Goal: Information Seeking & Learning: Compare options

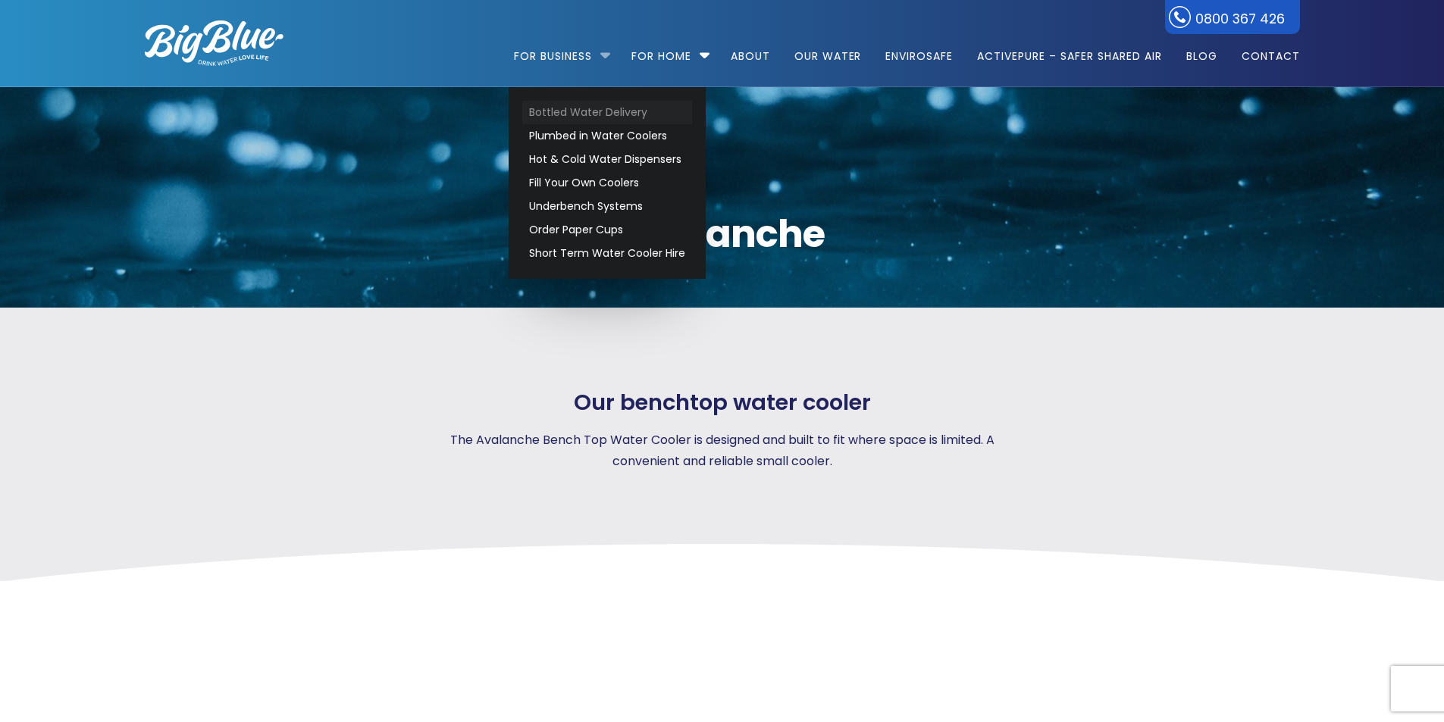
click at [601, 114] on link "Bottled Water Delivery" at bounding box center [607, 113] width 170 height 24
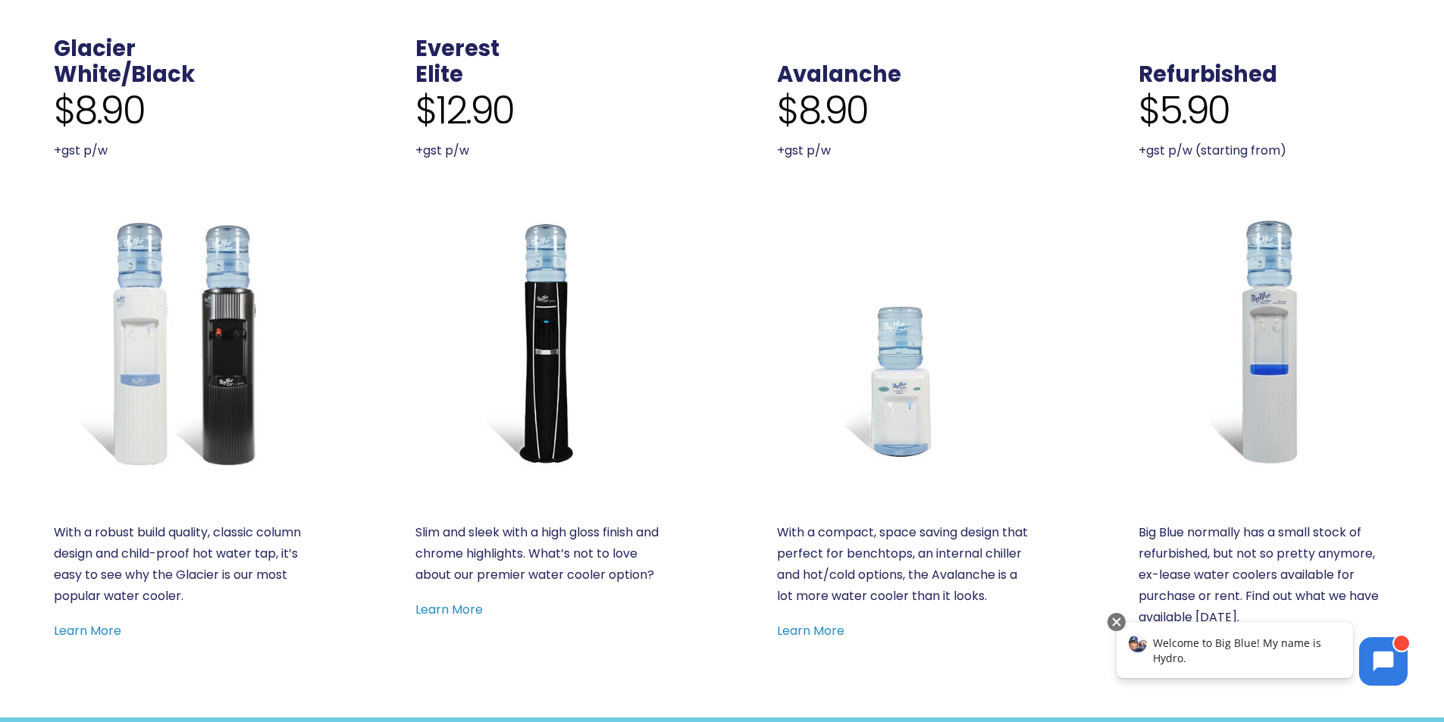
scroll to position [606, 0]
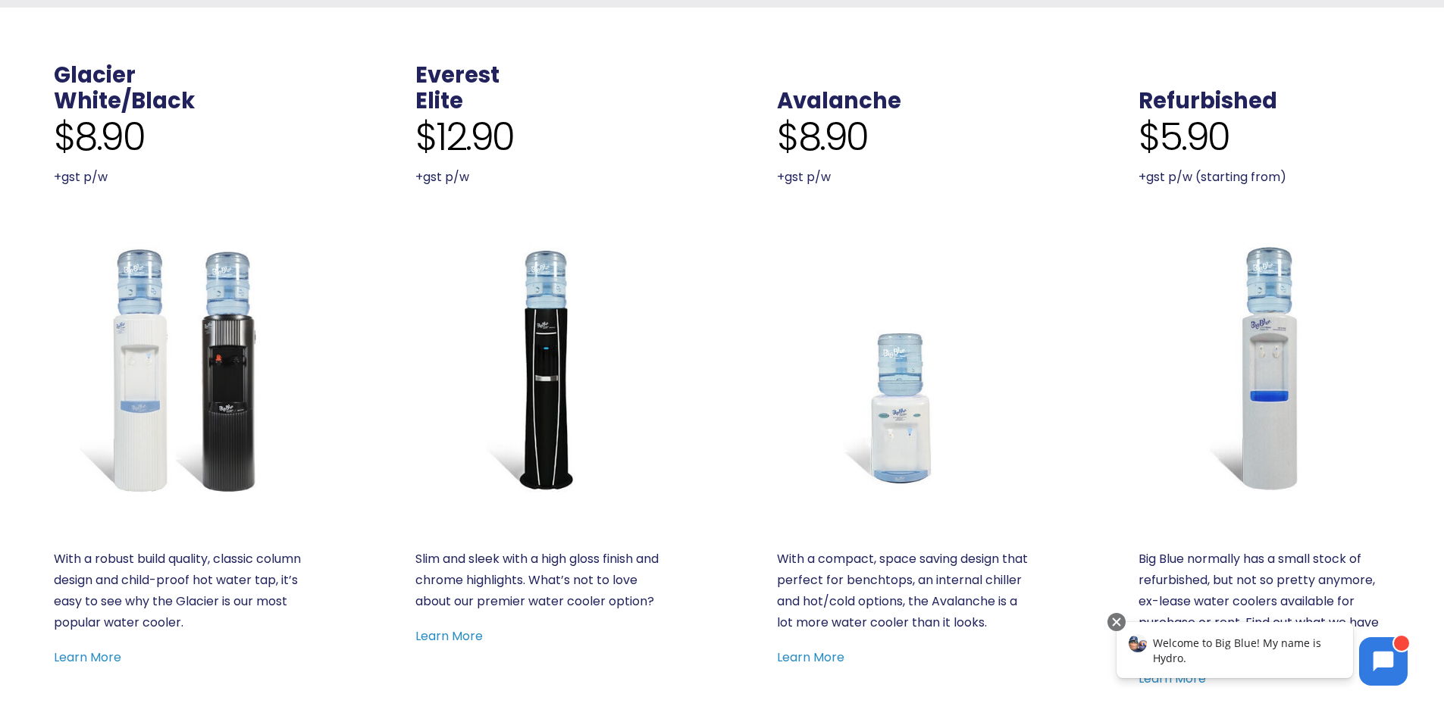
click at [203, 353] on img at bounding box center [180, 369] width 252 height 252
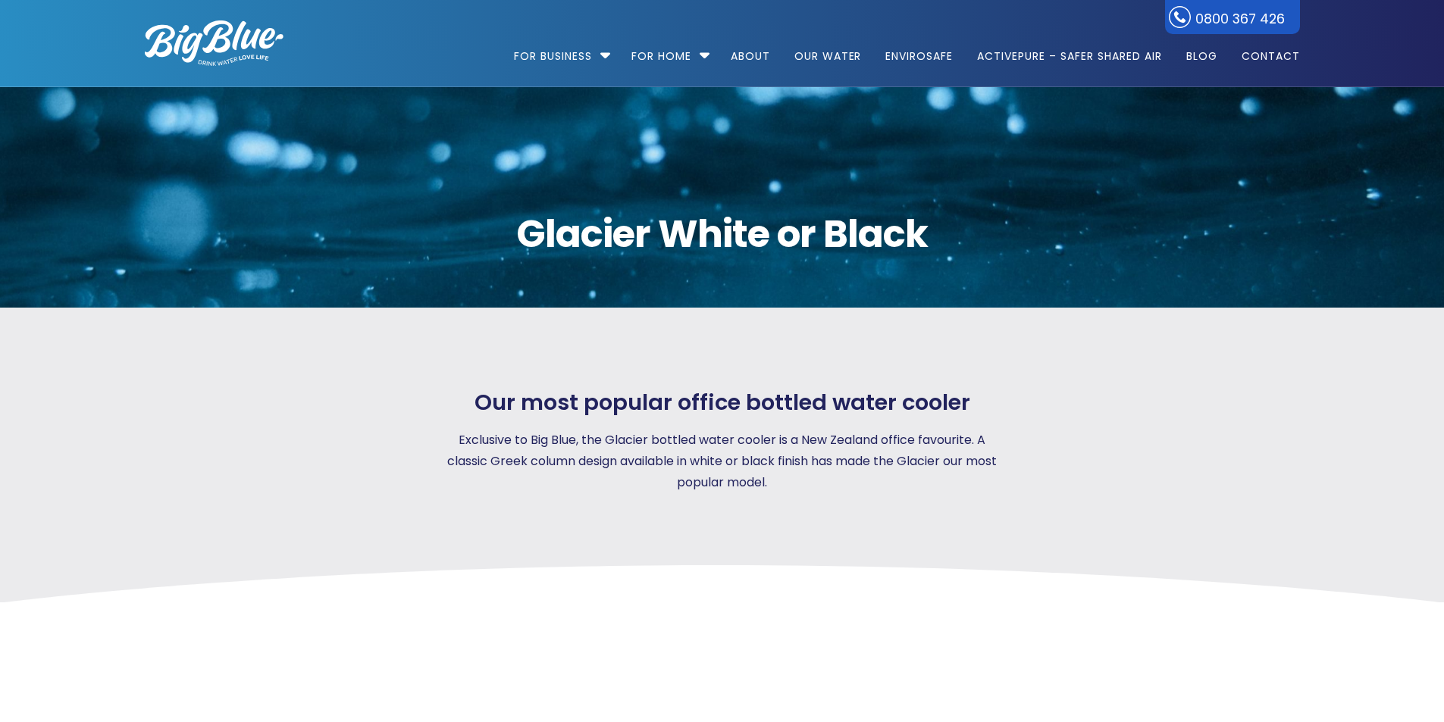
click at [1062, 369] on div "Our most popular office bottled water cooler Exclusive to Big Blue, the Glacier…" at bounding box center [723, 455] width 1210 height 295
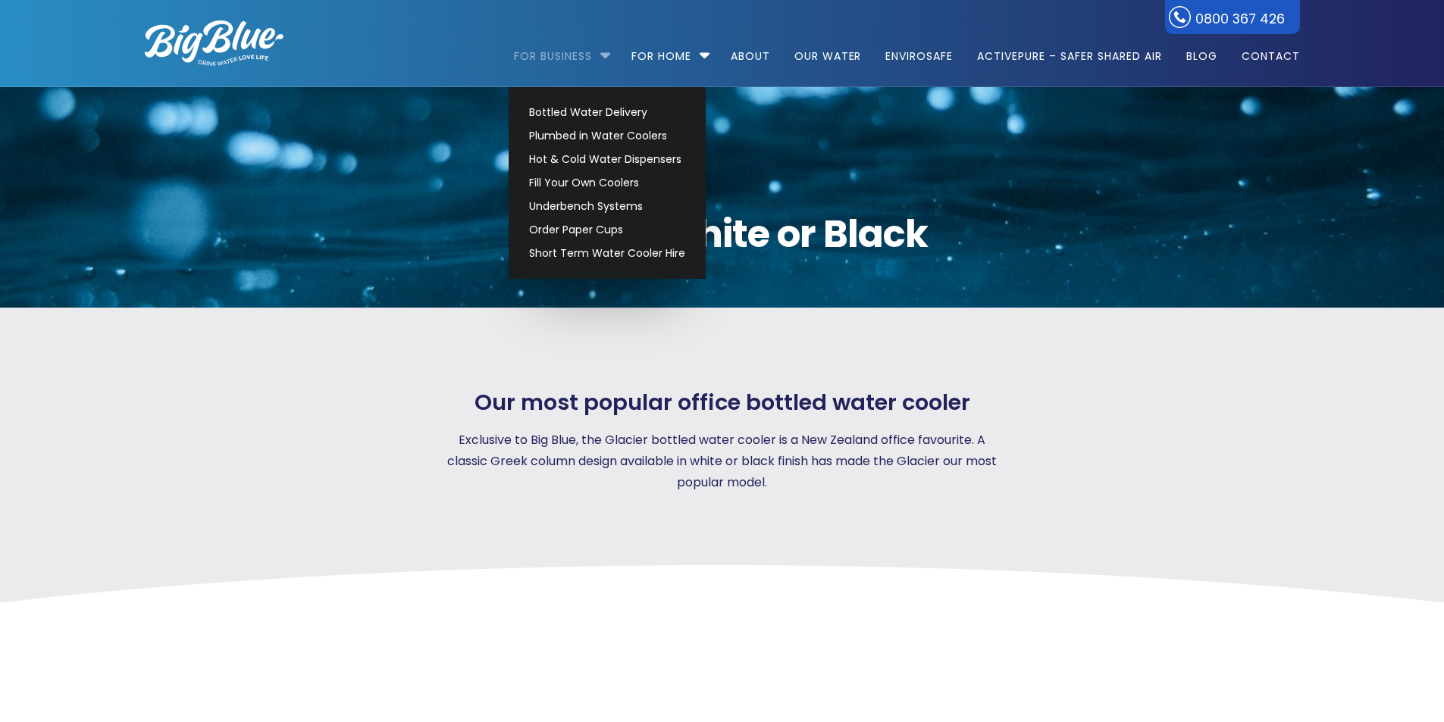
click at [594, 47] on link "For Business" at bounding box center [558, 49] width 89 height 98
click at [588, 110] on link "Bottled Water Delivery" at bounding box center [607, 113] width 170 height 24
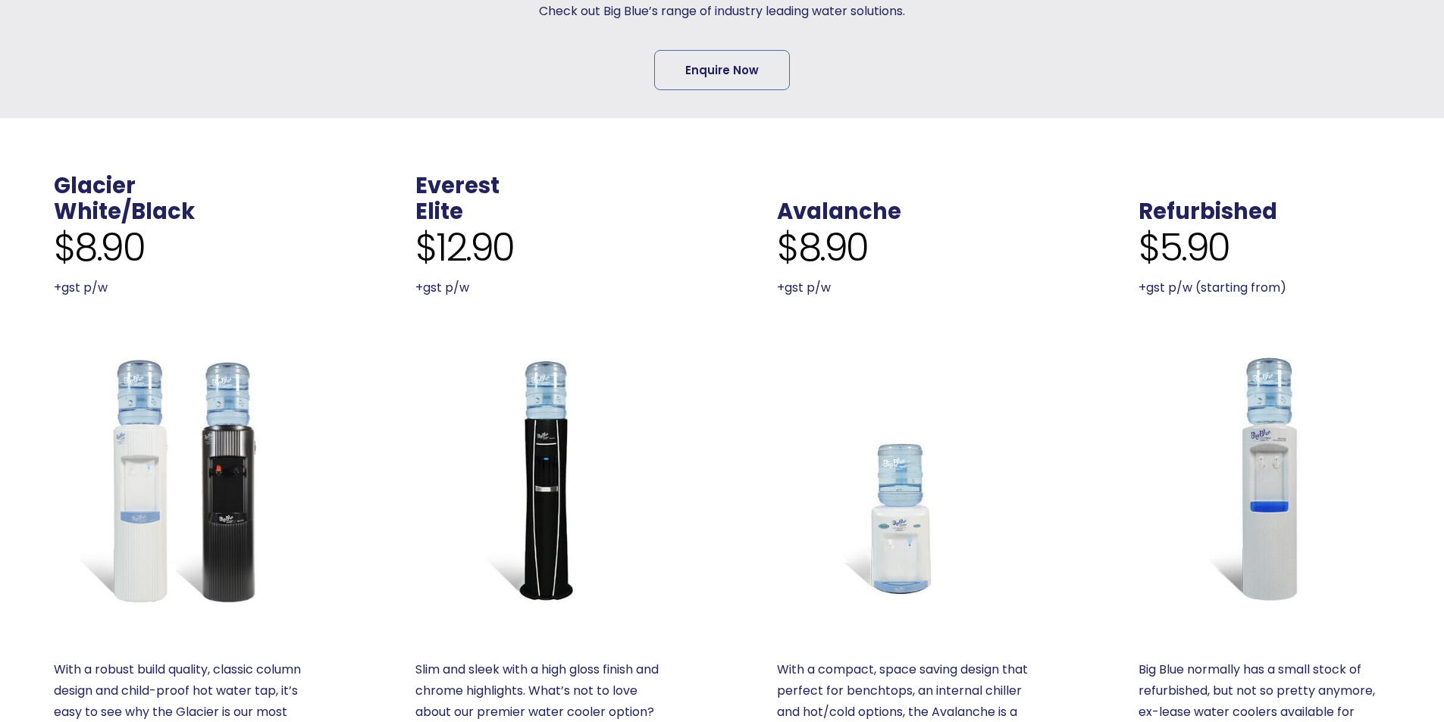
scroll to position [531, 0]
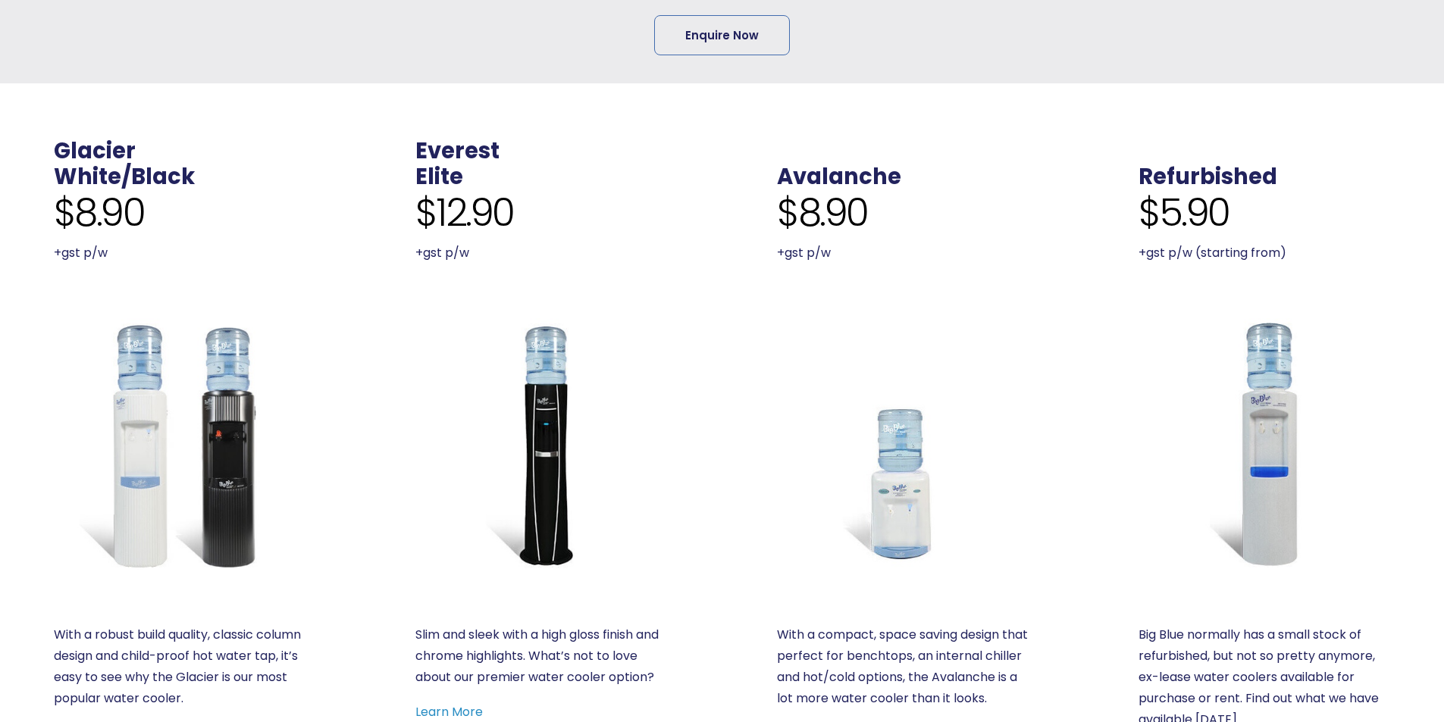
click at [898, 482] on img at bounding box center [903, 444] width 252 height 252
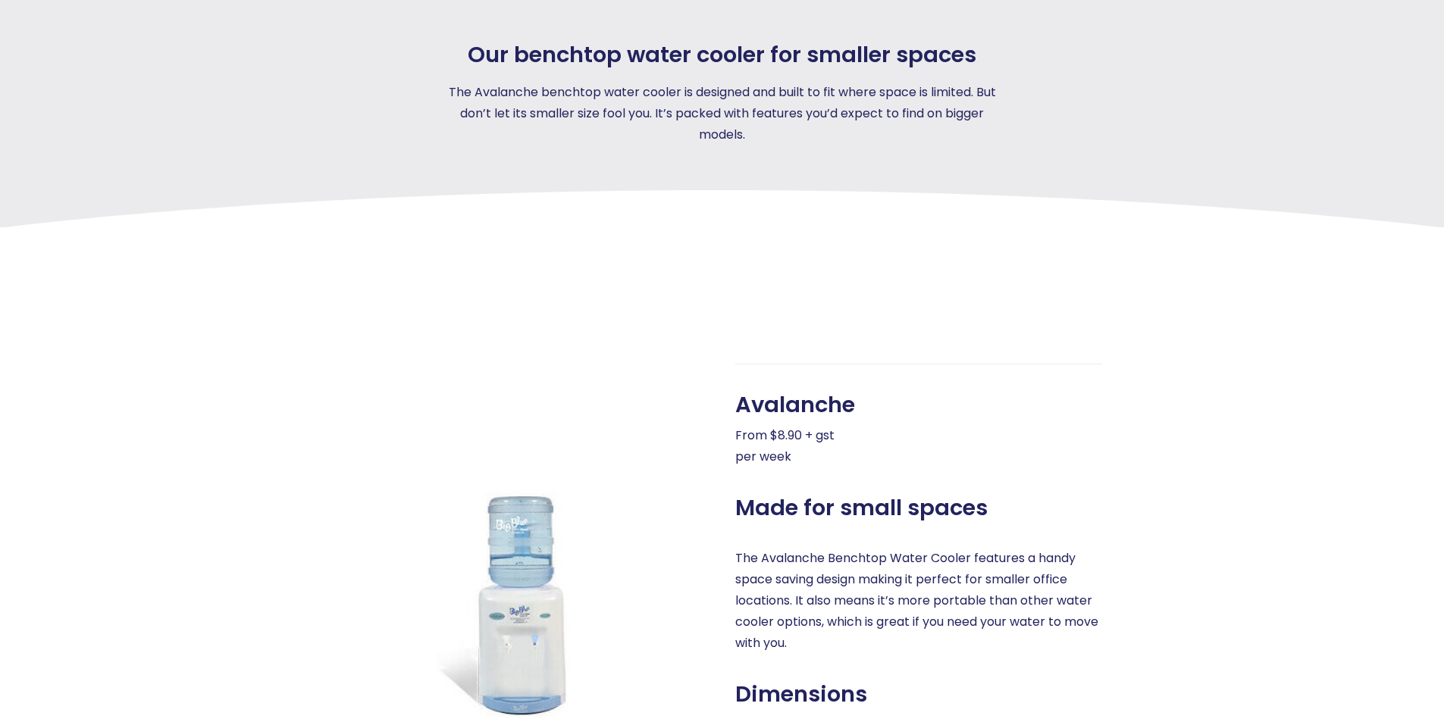
scroll to position [227, 0]
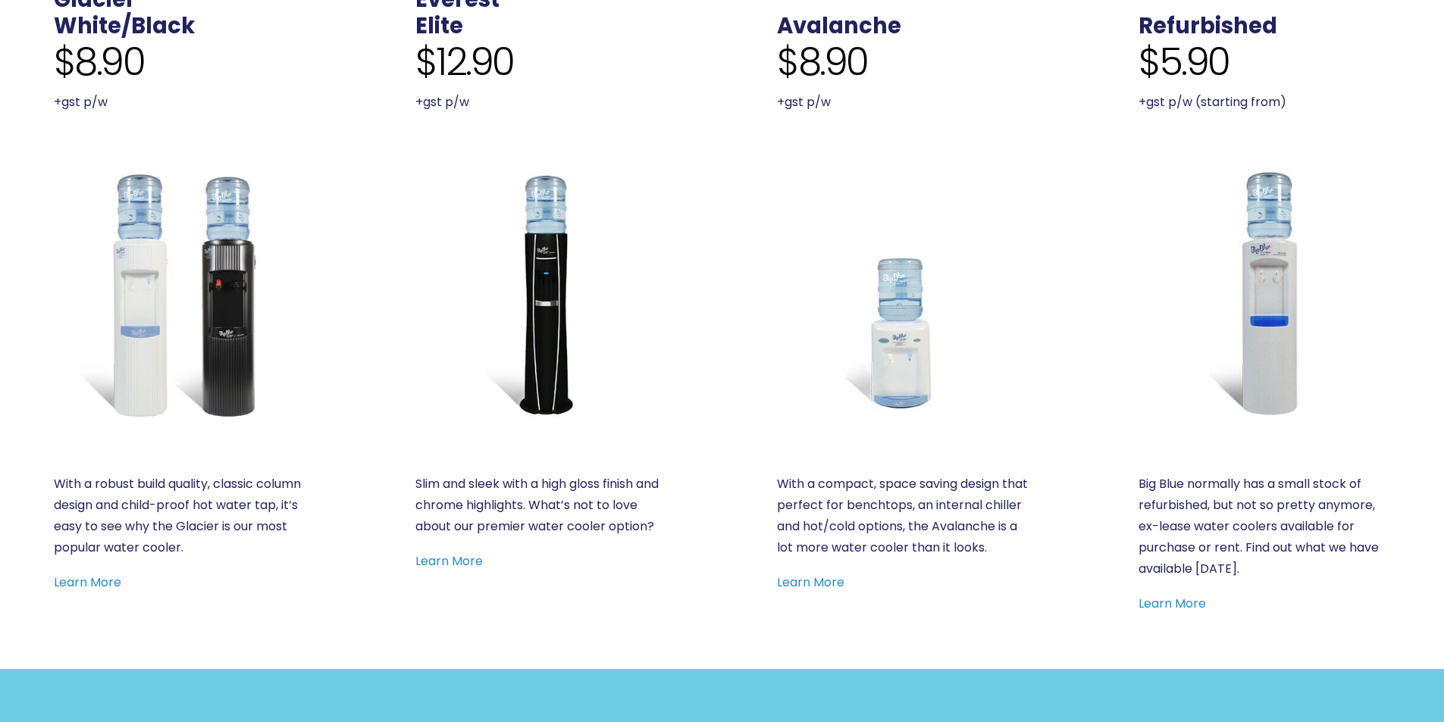
click at [541, 265] on img at bounding box center [541, 294] width 252 height 252
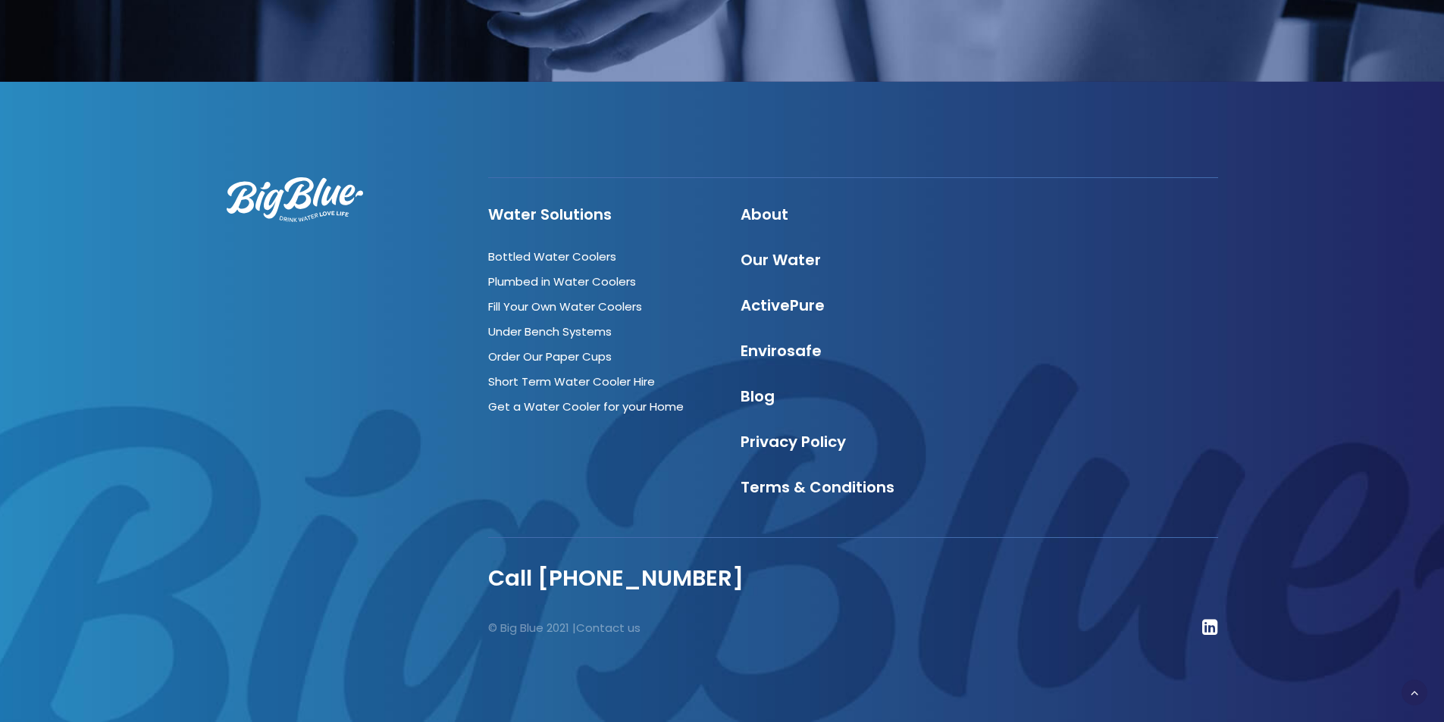
scroll to position [1875, 0]
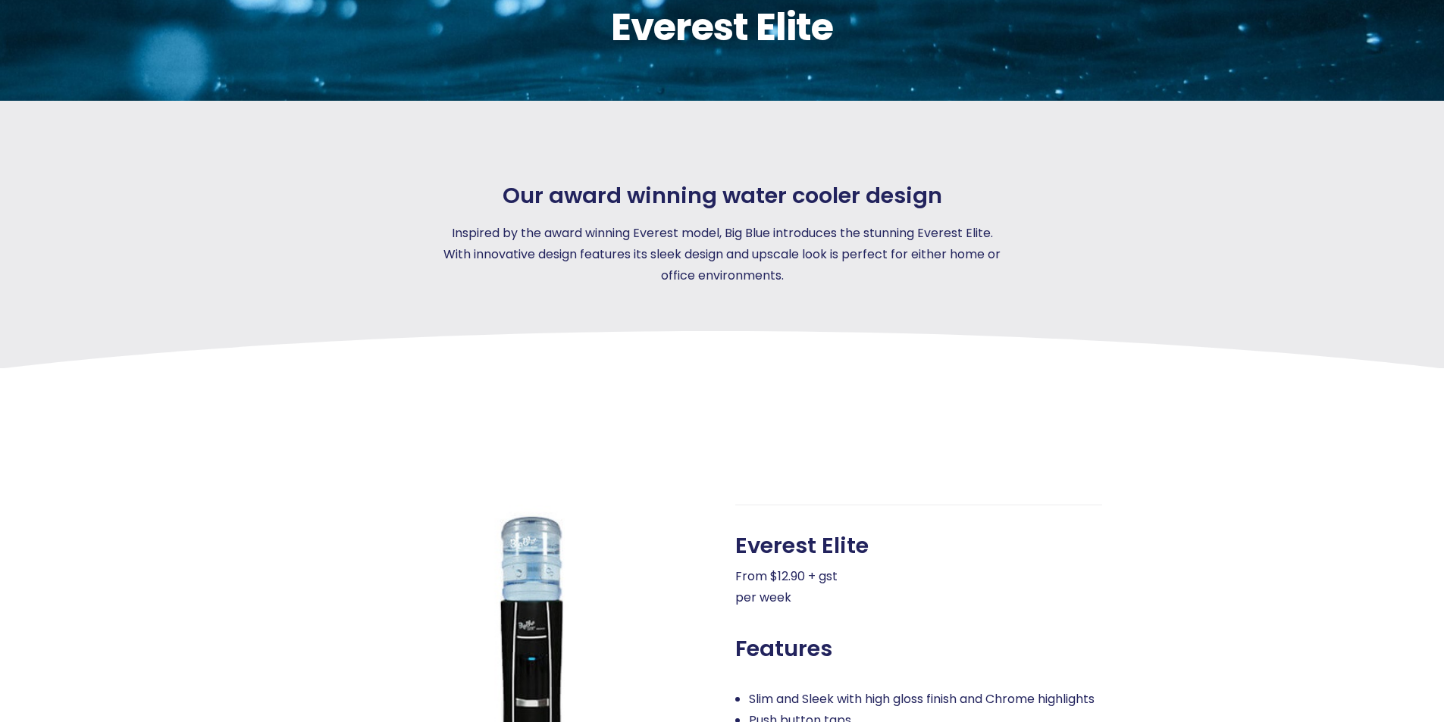
click at [1032, 307] on div "Everest Elite Our award winning water cooler design Inspired by the award winni…" at bounding box center [722, 537] width 1446 height 1314
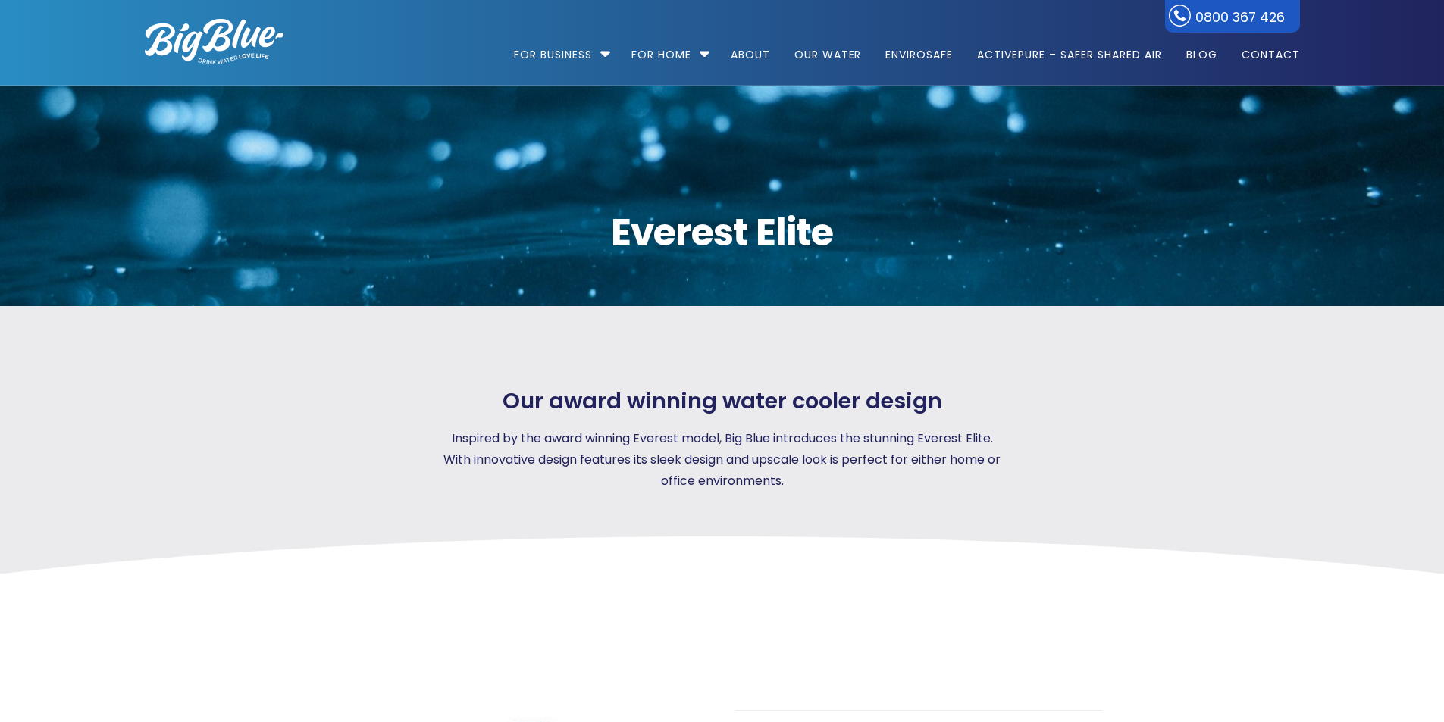
scroll to position [0, 0]
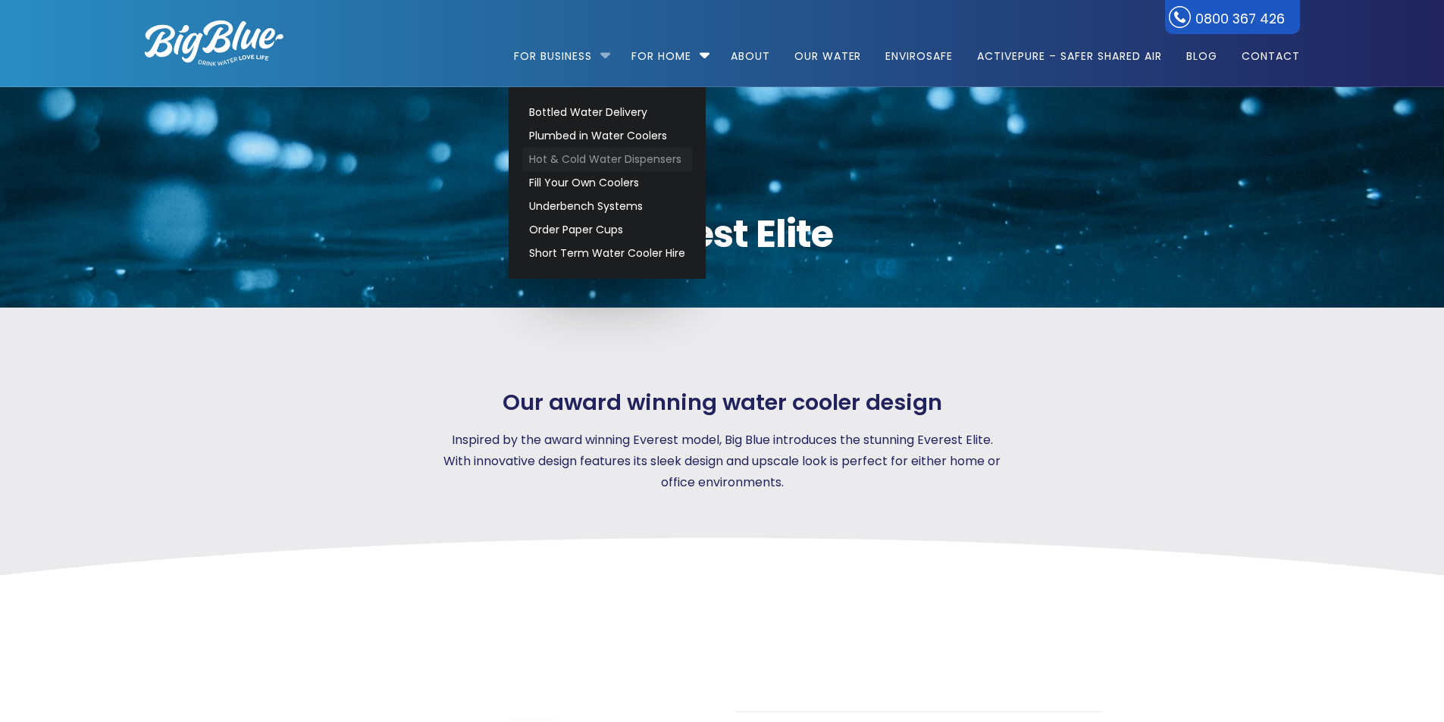
click at [586, 157] on link "Hot & Cold Water Dispensers" at bounding box center [607, 160] width 170 height 24
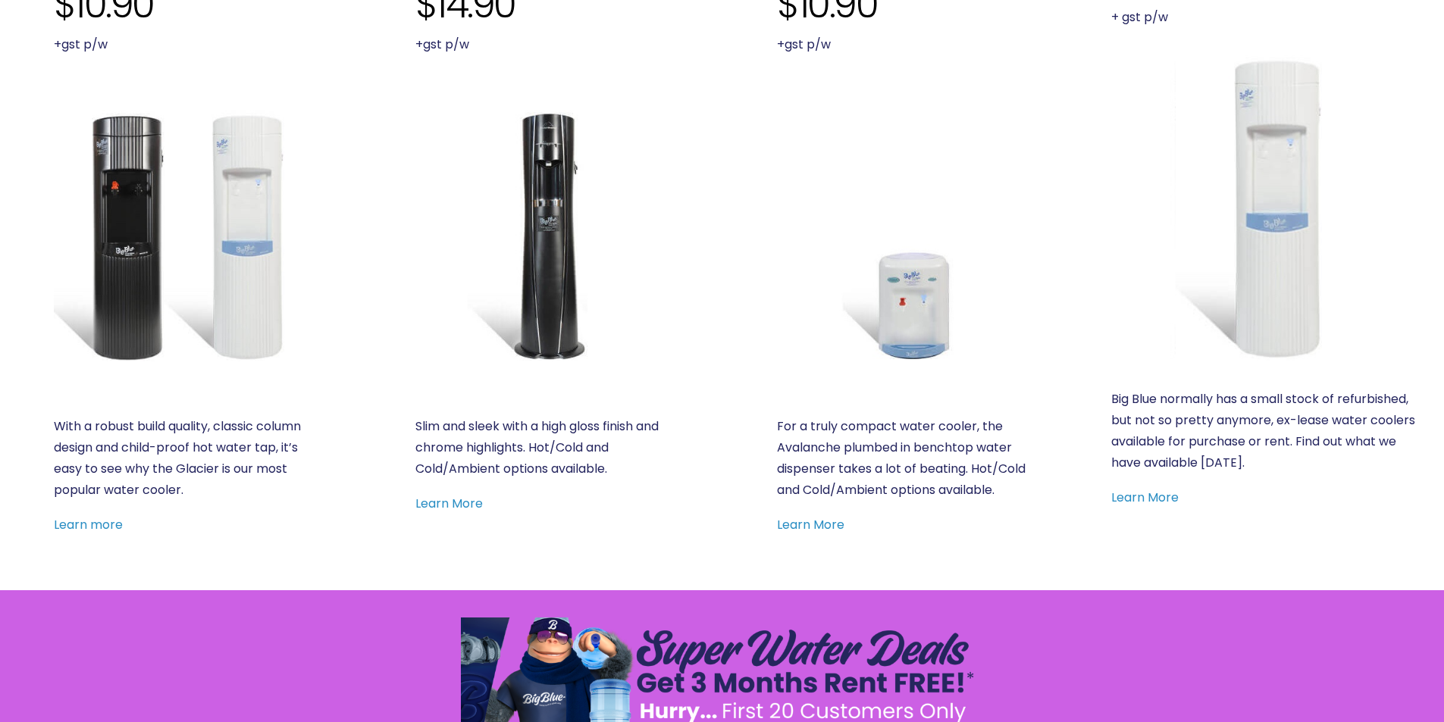
scroll to position [682, 0]
